Goal: Transaction & Acquisition: Book appointment/travel/reservation

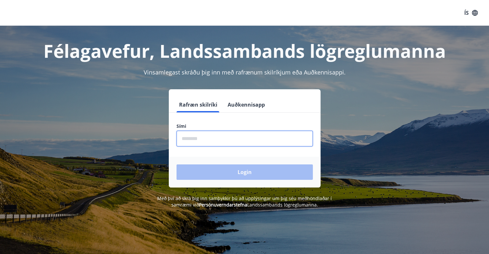
click at [190, 139] on input "phone" at bounding box center [245, 139] width 136 height 16
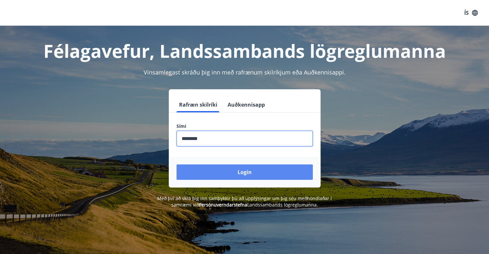
type input "********"
click at [241, 171] on button "Login" at bounding box center [245, 172] width 136 height 15
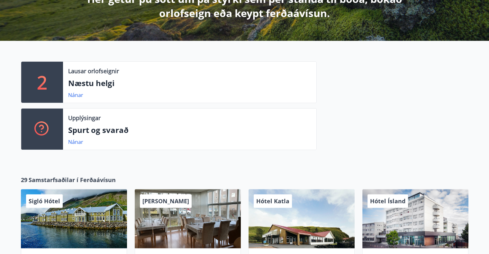
scroll to position [160, 0]
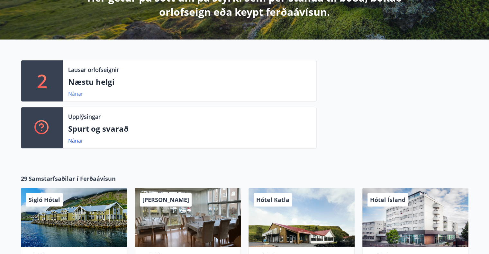
click at [73, 93] on link "Nánar" at bounding box center [75, 93] width 15 height 7
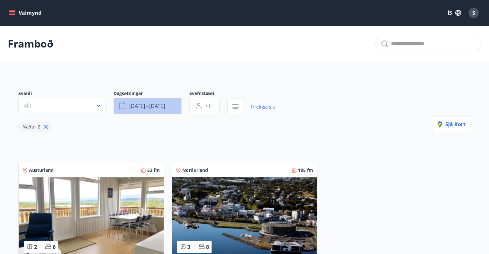
click at [148, 106] on span "[DATE] - [DATE]" at bounding box center [147, 106] width 36 height 7
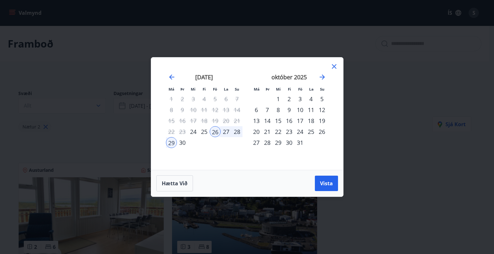
click at [289, 99] on div "2" at bounding box center [289, 99] width 11 height 11
click at [322, 97] on div "5" at bounding box center [322, 99] width 11 height 11
click at [324, 182] on span "Vista" at bounding box center [326, 183] width 13 height 7
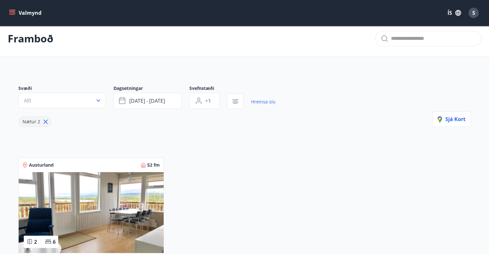
scroll to position [6, 0]
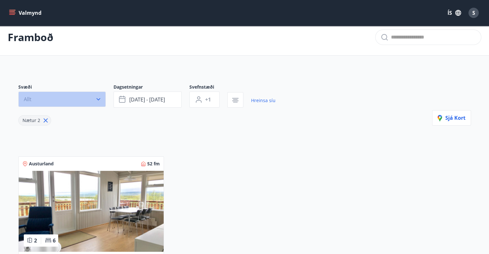
click at [45, 99] on button "Allt" at bounding box center [61, 99] width 87 height 15
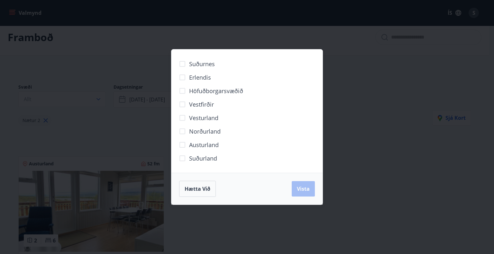
click at [189, 158] on span "Suðurland" at bounding box center [203, 158] width 28 height 8
click at [303, 193] on button "Vista" at bounding box center [303, 188] width 23 height 15
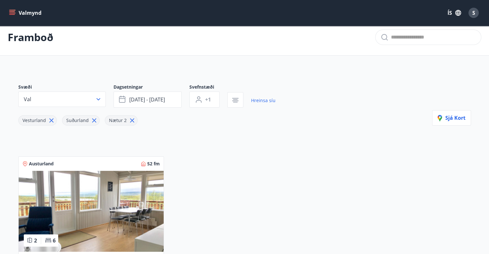
scroll to position [1, 0]
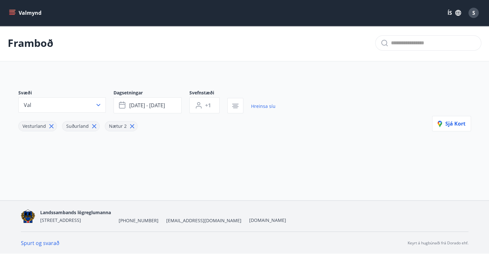
click at [26, 14] on button "Valmynd" at bounding box center [26, 13] width 36 height 12
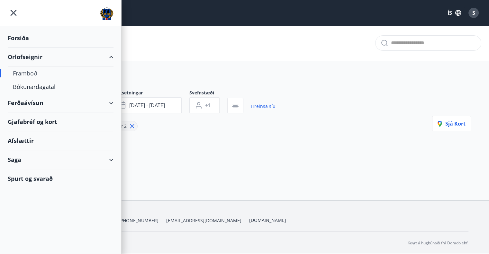
click at [24, 70] on div "Framboð" at bounding box center [61, 74] width 96 height 14
type input "*"
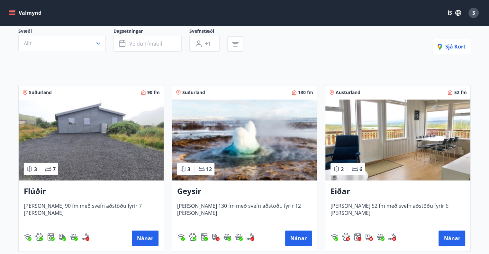
click at [161, 127] on img at bounding box center [91, 140] width 145 height 81
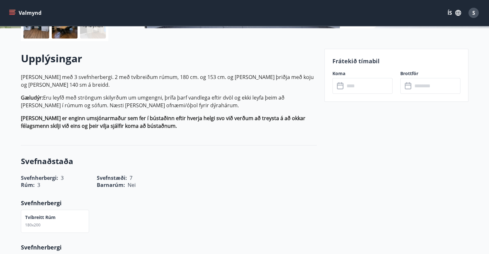
scroll to position [169, 0]
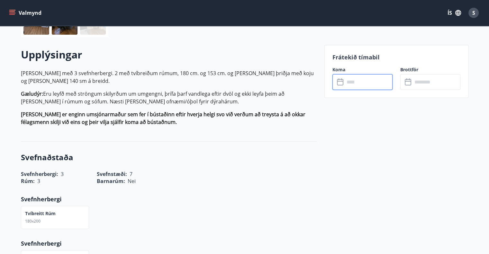
click at [351, 82] on input "text" at bounding box center [369, 82] width 48 height 16
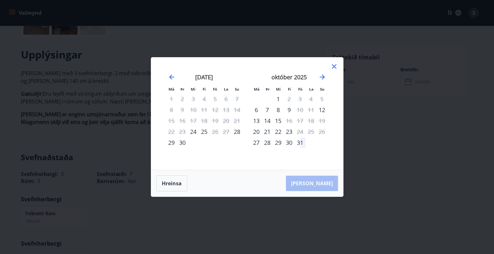
click at [333, 67] on icon at bounding box center [334, 67] width 8 height 8
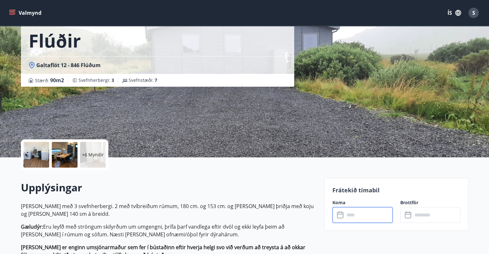
scroll to position [33, 0]
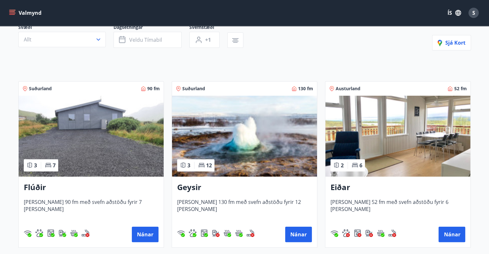
click at [247, 140] on img at bounding box center [244, 136] width 145 height 81
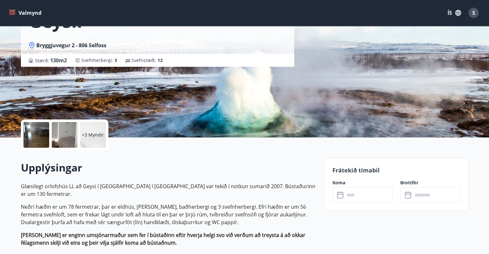
scroll to position [64, 0]
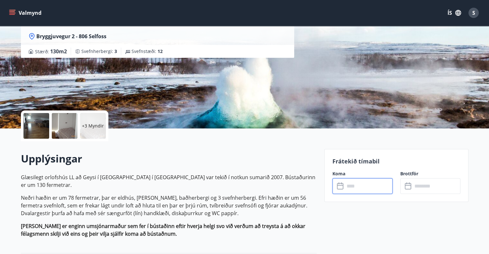
click at [351, 188] on input "text" at bounding box center [369, 187] width 48 height 16
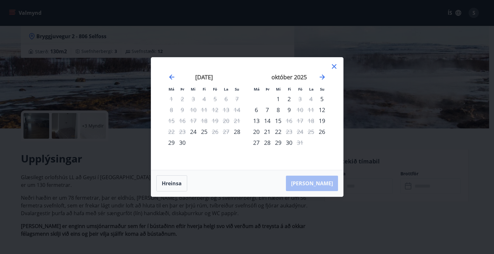
click at [334, 68] on icon at bounding box center [334, 67] width 8 height 8
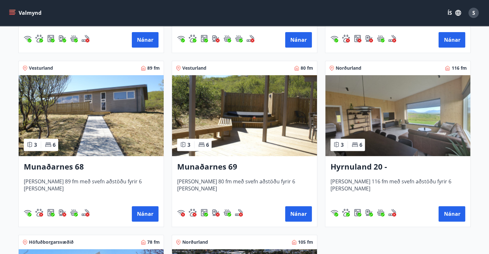
scroll to position [261, 0]
click at [126, 119] on img at bounding box center [91, 115] width 145 height 81
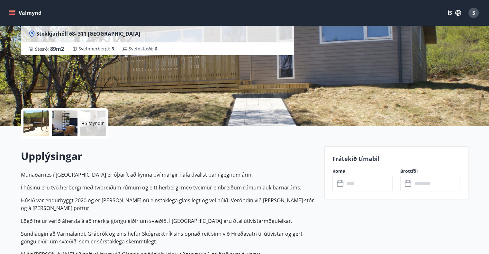
scroll to position [68, 0]
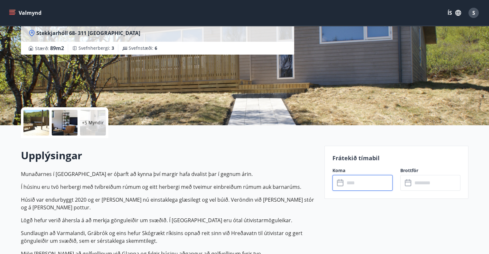
click at [352, 184] on input "text" at bounding box center [369, 183] width 48 height 16
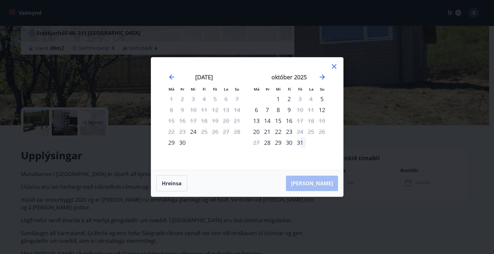
click at [332, 69] on icon at bounding box center [334, 66] width 5 height 5
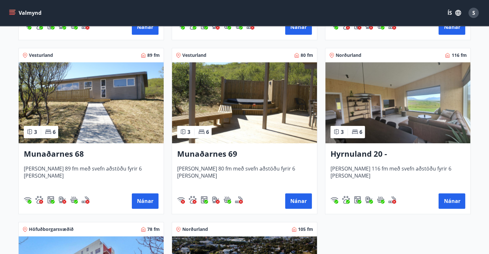
click at [236, 119] on img at bounding box center [244, 102] width 145 height 81
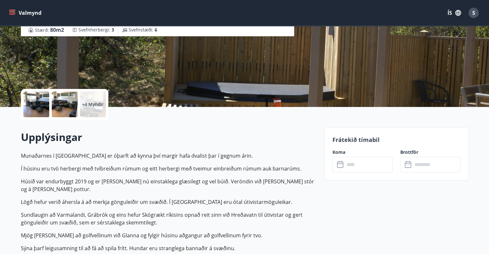
scroll to position [100, 0]
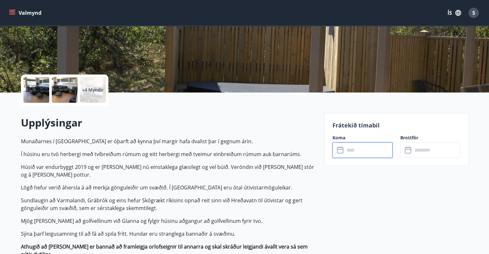
click at [345, 150] on input "text" at bounding box center [369, 150] width 48 height 16
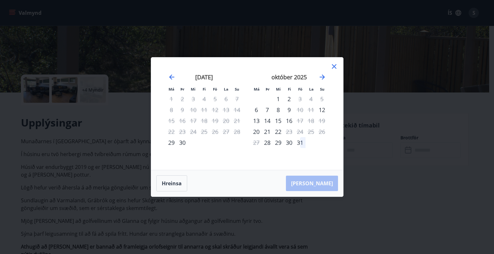
click at [332, 66] on icon at bounding box center [334, 67] width 8 height 8
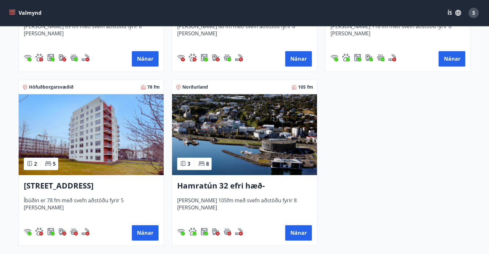
scroll to position [420, 0]
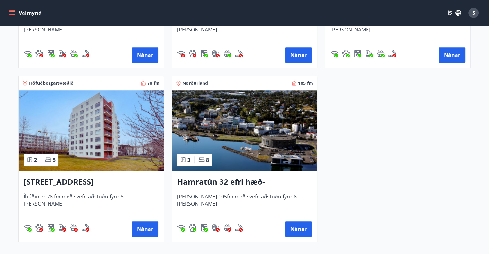
click at [101, 146] on img at bounding box center [91, 130] width 145 height 81
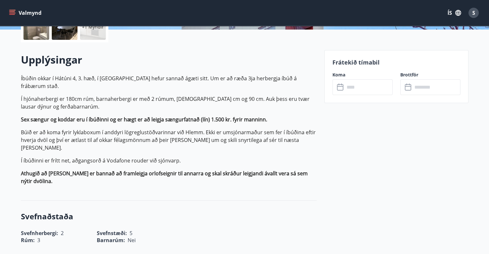
scroll to position [147, 0]
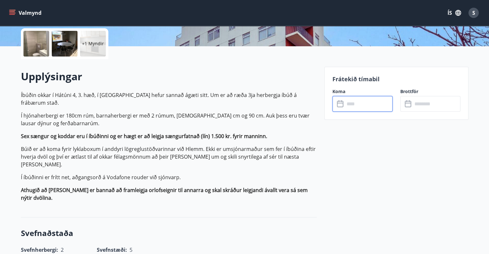
click at [352, 104] on input "text" at bounding box center [369, 104] width 48 height 16
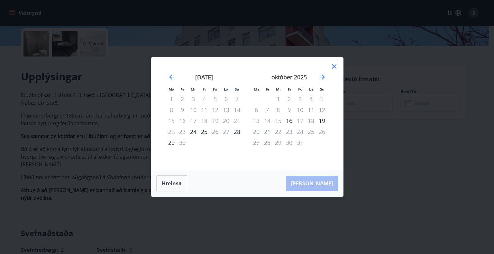
click at [335, 65] on icon at bounding box center [334, 67] width 8 height 8
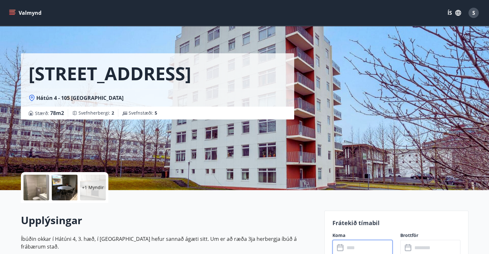
scroll to position [0, 0]
